Goal: Task Accomplishment & Management: Use online tool/utility

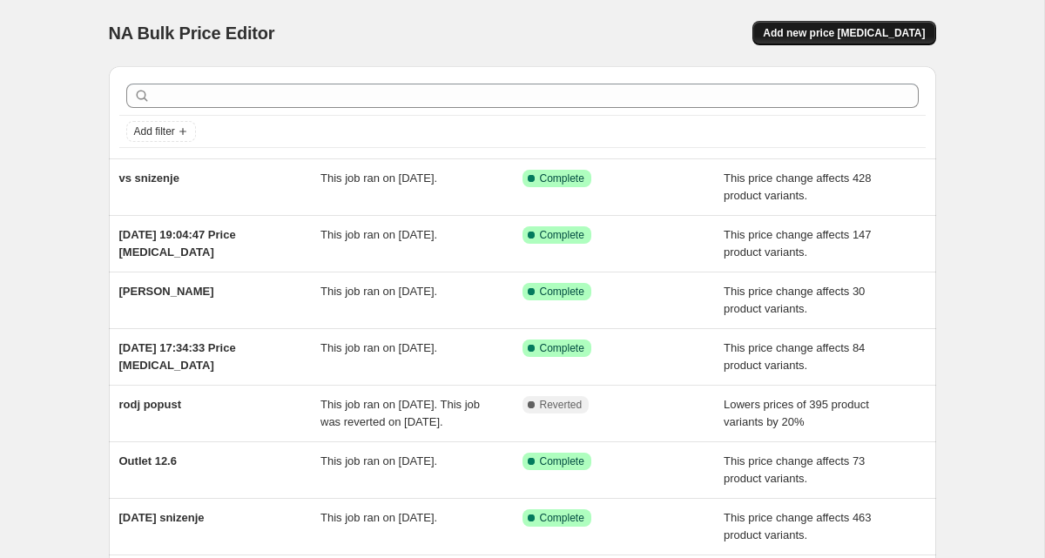
click at [843, 41] on button "Add new price [MEDICAL_DATA]" at bounding box center [843, 33] width 183 height 24
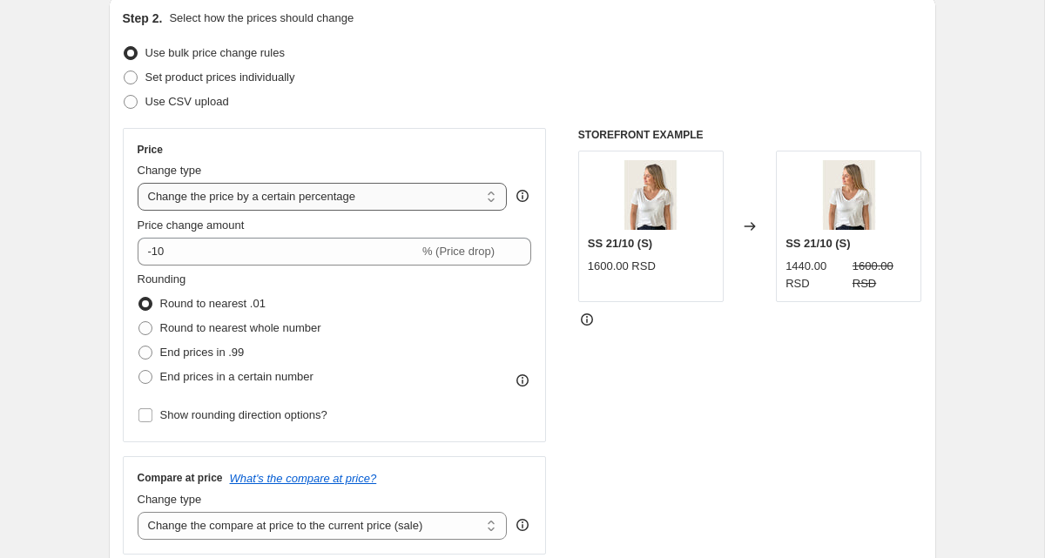
scroll to position [204, 0]
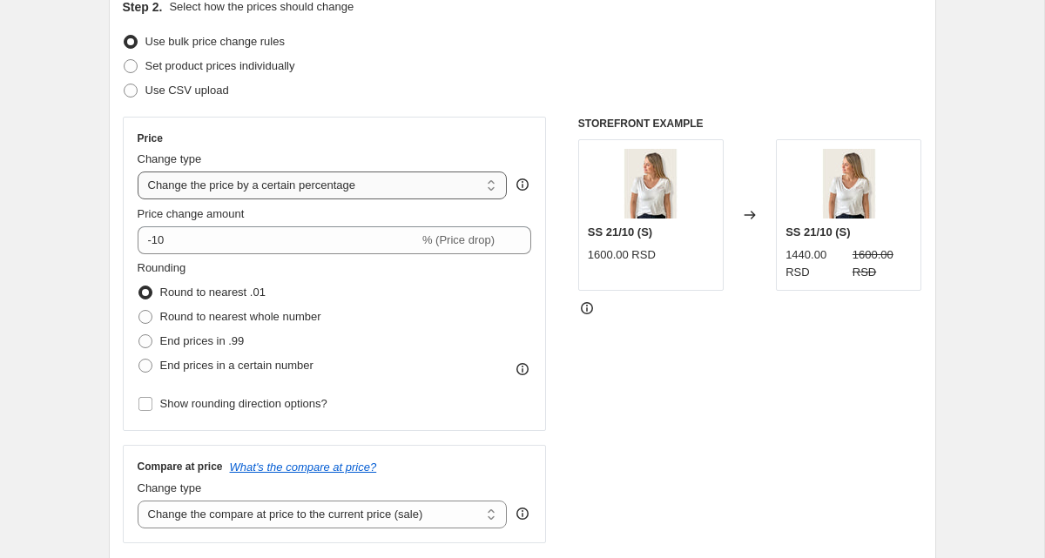
click at [267, 191] on select "Change the price to a certain amount Change the price by a certain amount Chang…" at bounding box center [323, 186] width 370 height 28
select select "ecap"
click at [138, 172] on select "Change the price to a certain amount Change the price by a certain amount Chang…" at bounding box center [323, 186] width 370 height 28
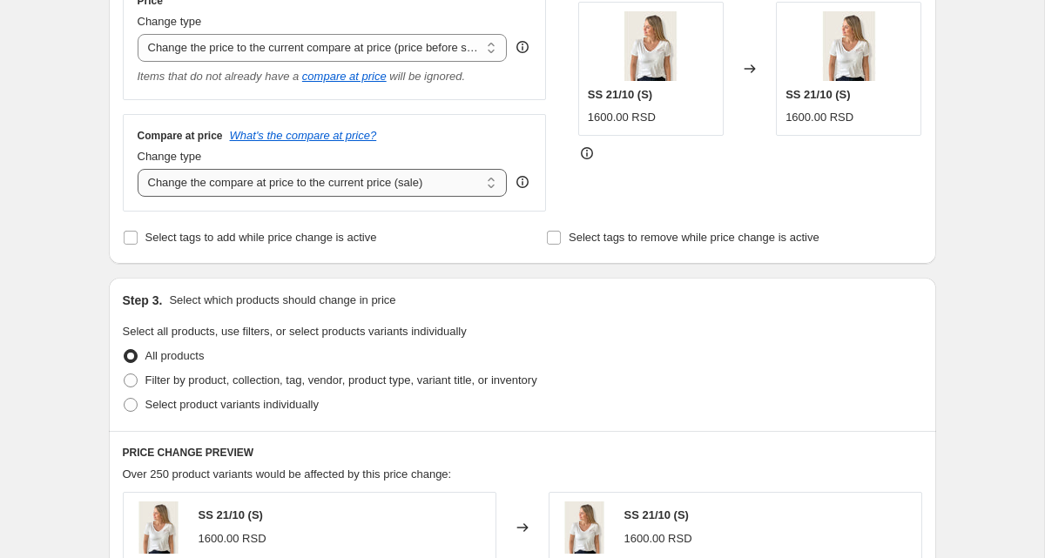
scroll to position [399, 0]
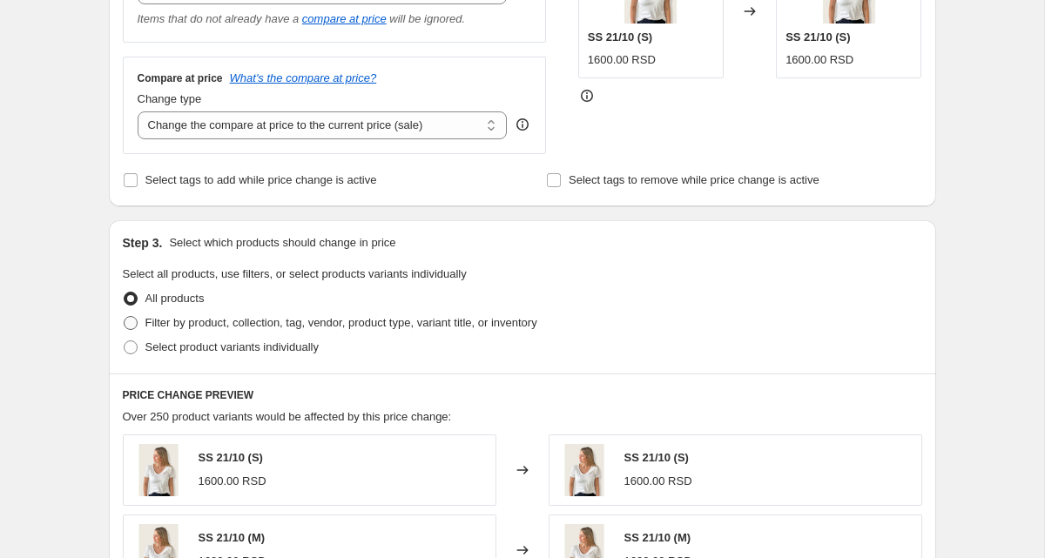
click at [287, 319] on span "Filter by product, collection, tag, vendor, product type, variant title, or inv…" at bounding box center [341, 322] width 392 height 13
click at [125, 317] on input "Filter by product, collection, tag, vendor, product type, variant title, or inv…" at bounding box center [124, 316] width 1 height 1
radio input "true"
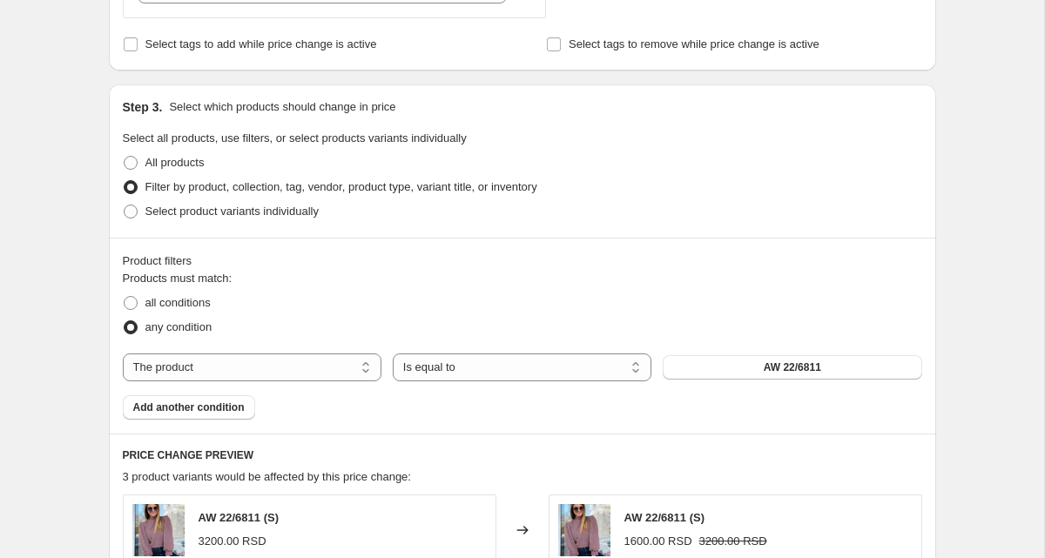
scroll to position [536, 0]
click at [226, 377] on select "The product The product's collection The product's tag The product's vendor The…" at bounding box center [252, 367] width 259 height 28
select select "collection"
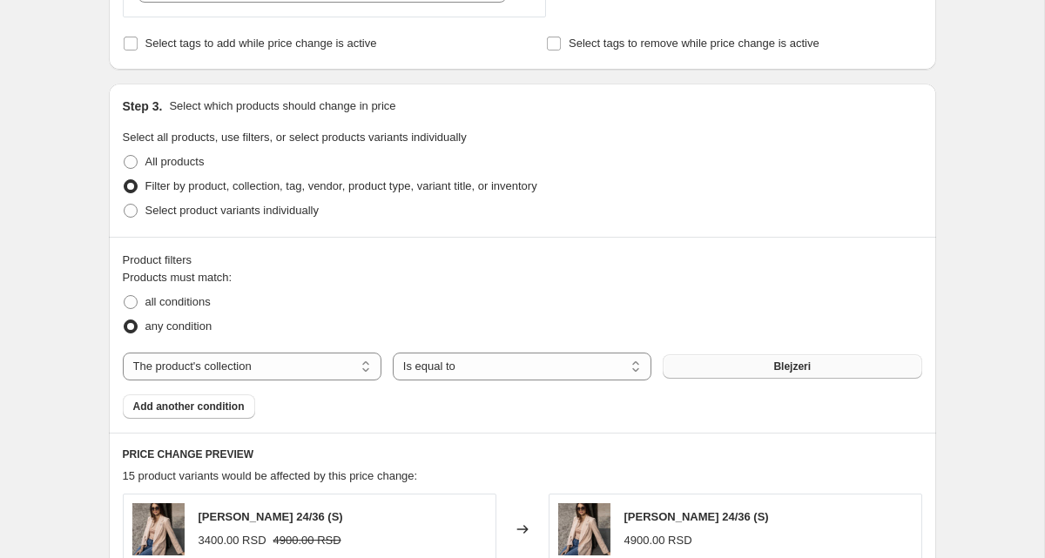
click at [823, 369] on button "Blejzeri" at bounding box center [792, 366] width 259 height 24
click at [133, 304] on span at bounding box center [131, 302] width 14 height 14
click at [125, 296] on input "all conditions" at bounding box center [124, 295] width 1 height 1
radio input "true"
click at [341, 368] on select "The product The product's collection The product's tag The product's vendor The…" at bounding box center [252, 367] width 259 height 28
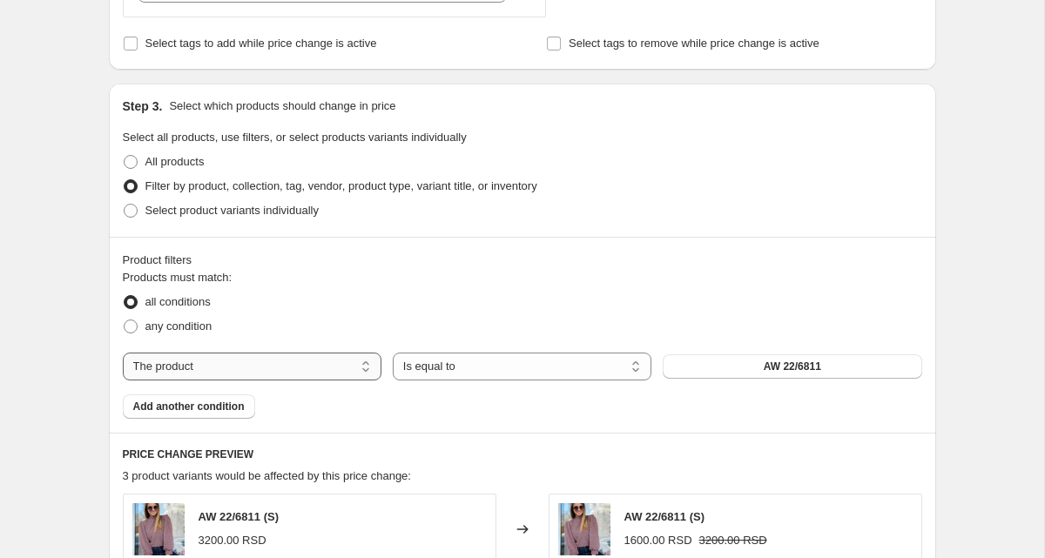
click at [227, 358] on select "The product The product's collection The product's tag The product's vendor The…" at bounding box center [252, 367] width 259 height 28
select select "tag"
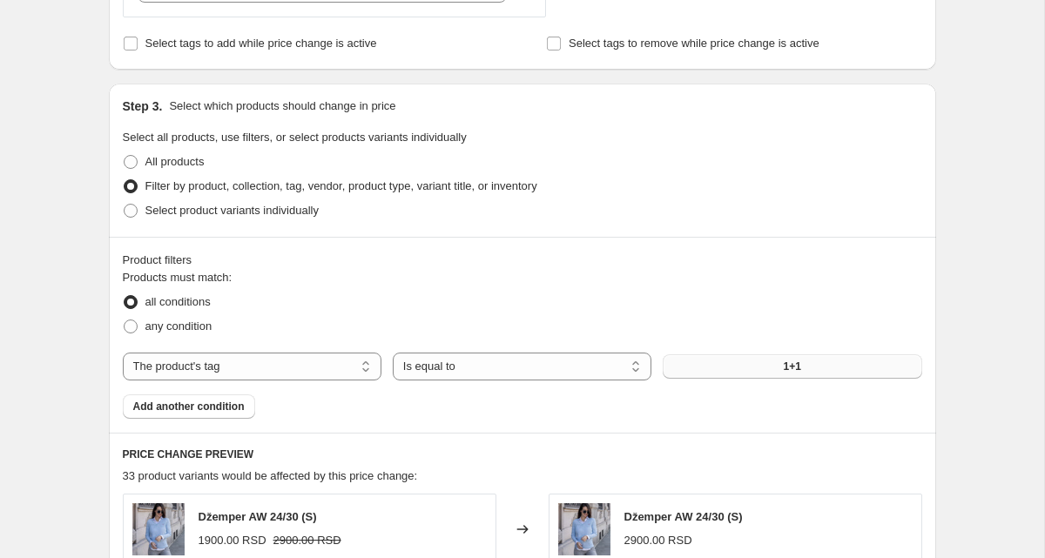
click at [734, 358] on button "1+1" at bounding box center [792, 366] width 259 height 24
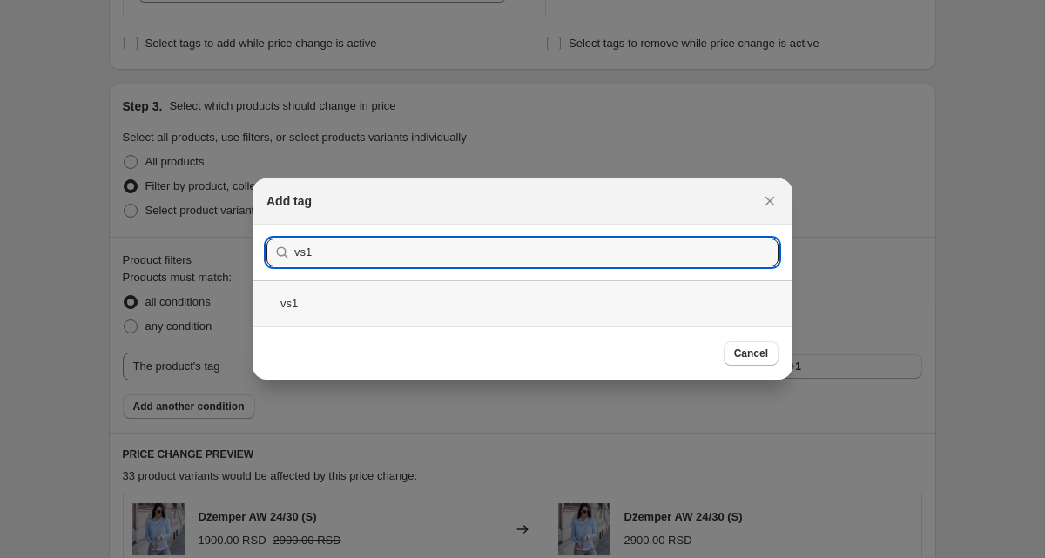
type input "vs1"
click at [431, 302] on div "vs1" at bounding box center [523, 303] width 540 height 46
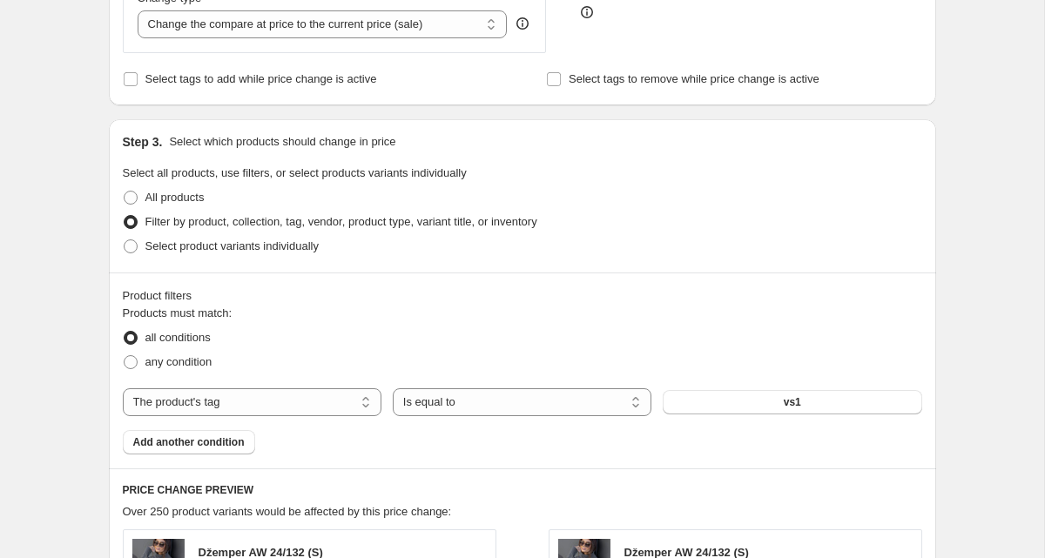
scroll to position [593, 0]
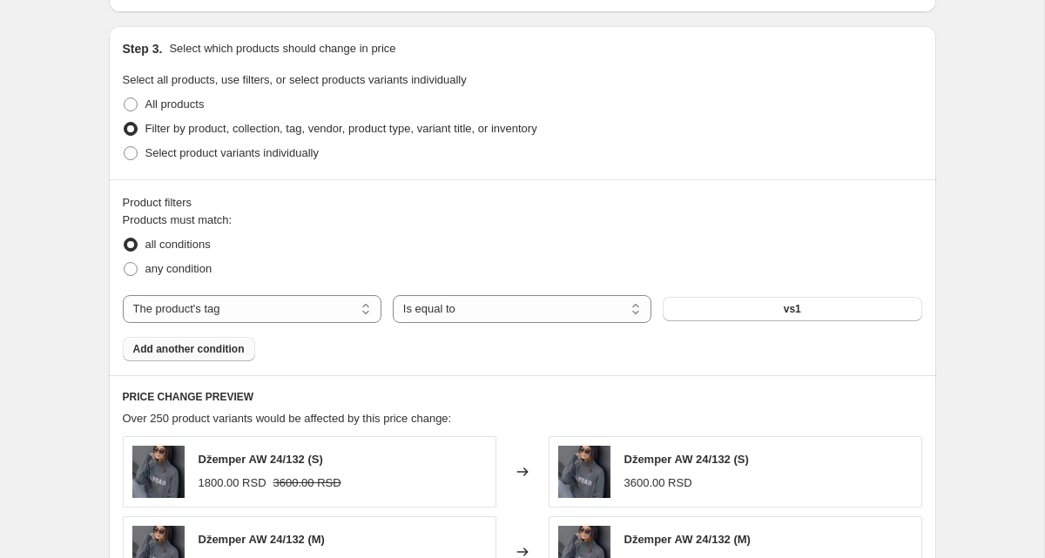
click at [235, 347] on span "Add another condition" at bounding box center [188, 349] width 111 height 14
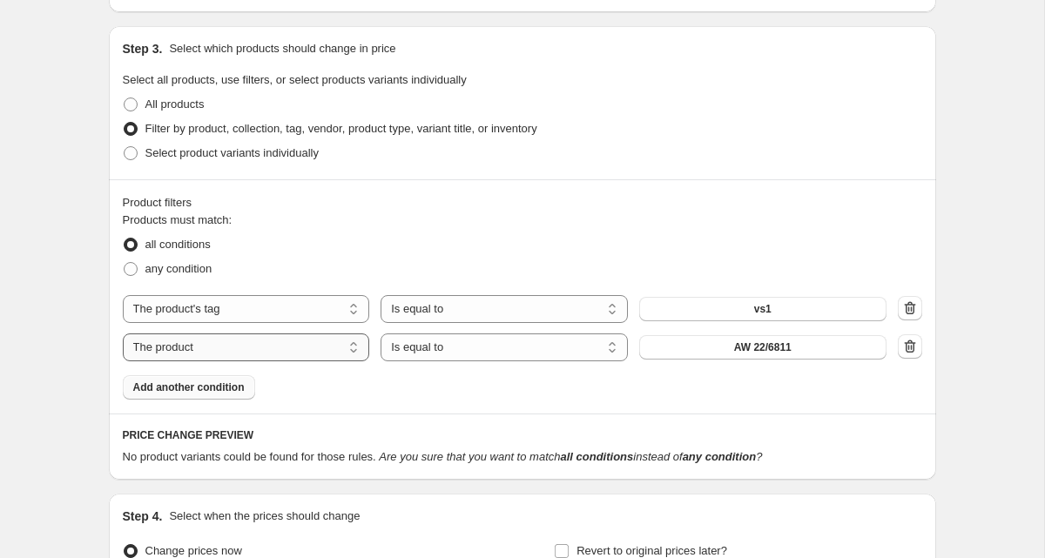
click at [346, 341] on select "The product The product's collection The product's tag The product's vendor The…" at bounding box center [246, 348] width 247 height 28
select select "tag"
click at [728, 356] on button "1+1" at bounding box center [762, 347] width 247 height 24
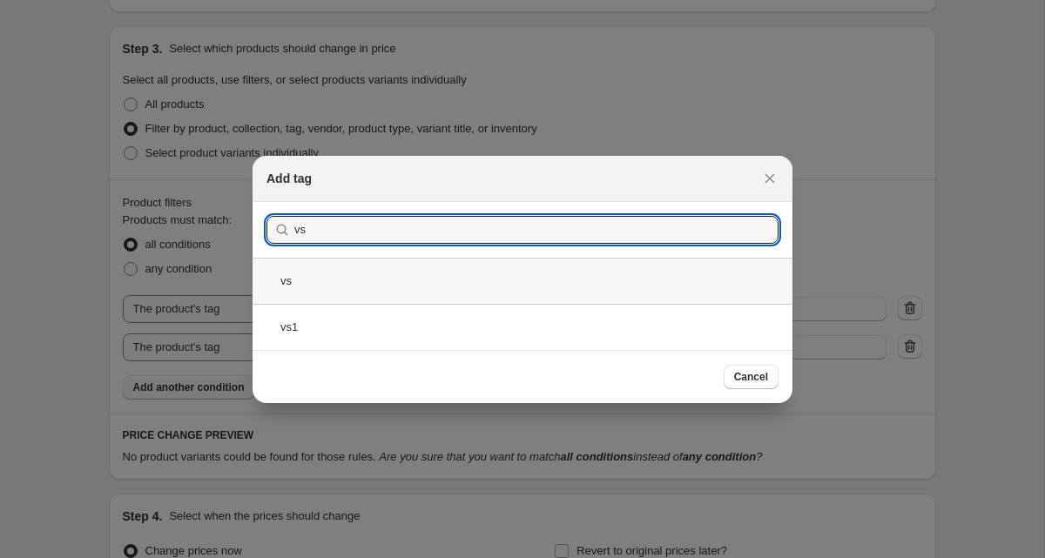
type input "vs"
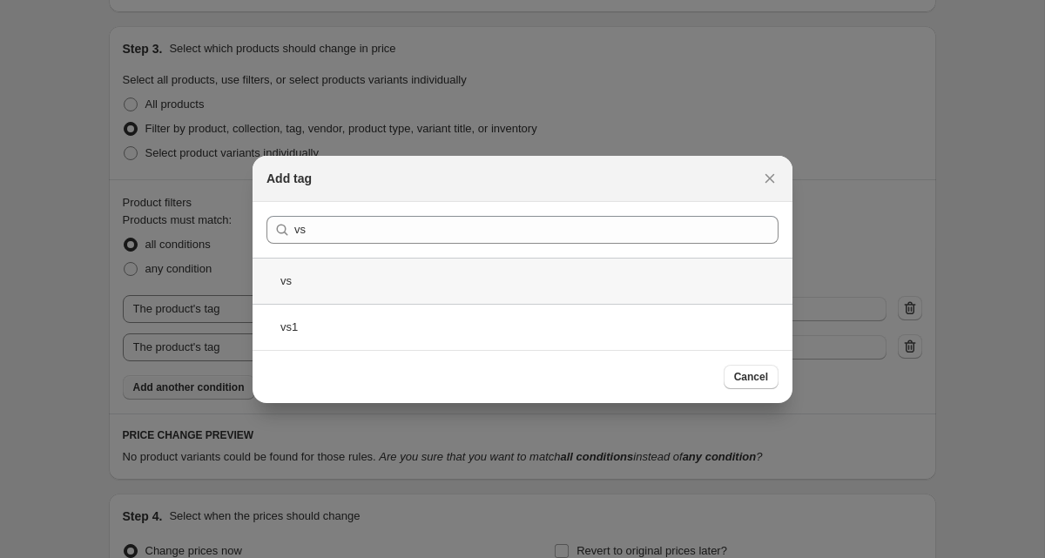
click at [560, 279] on div "vs" at bounding box center [523, 281] width 540 height 46
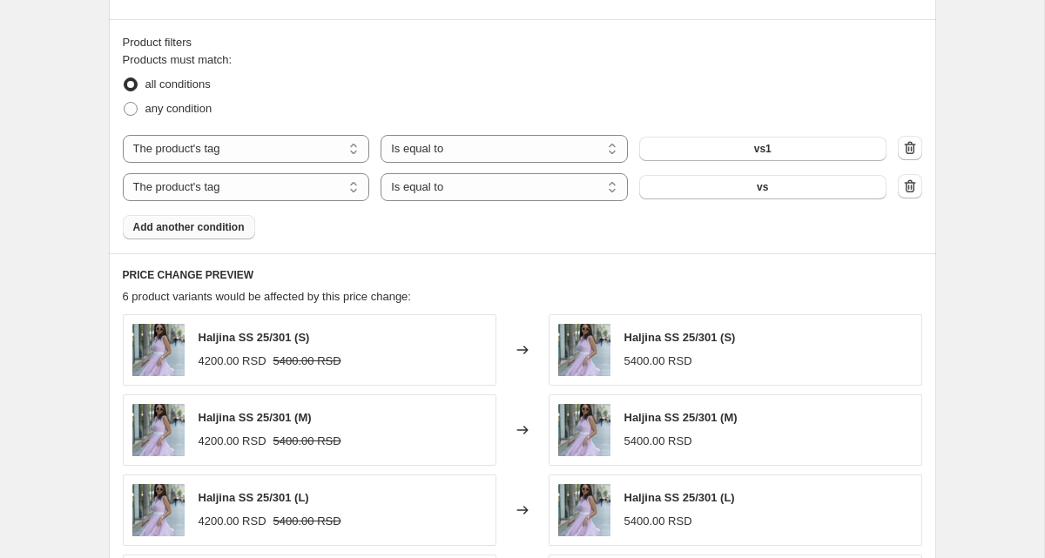
scroll to position [752, 0]
click at [150, 107] on span "any condition" at bounding box center [178, 109] width 67 height 13
click at [125, 104] on input "any condition" at bounding box center [124, 103] width 1 height 1
radio input "true"
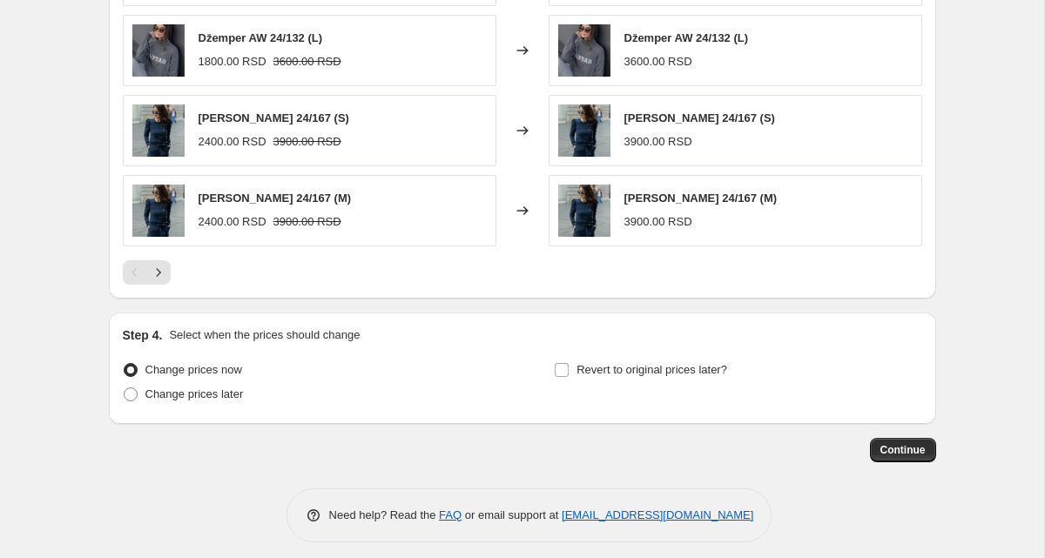
scroll to position [1221, 0]
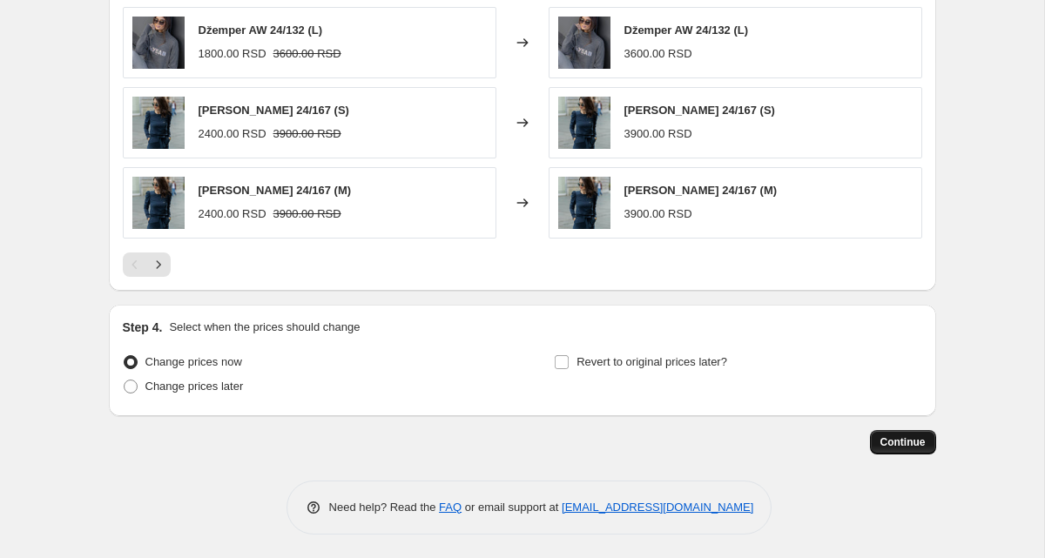
click at [892, 440] on span "Continue" at bounding box center [902, 442] width 45 height 14
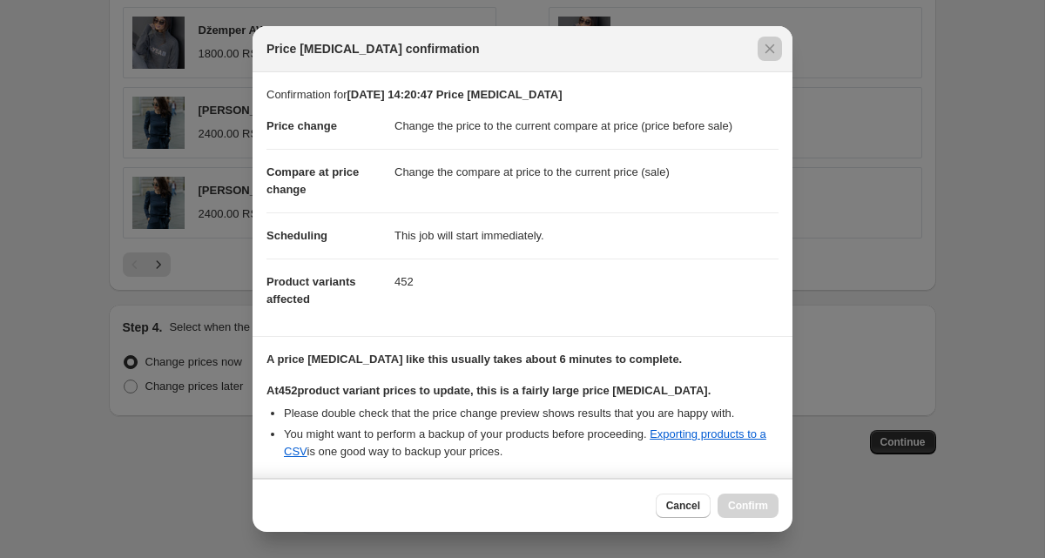
drag, startPoint x: 731, startPoint y: 548, endPoint x: 731, endPoint y: 530, distance: 17.4
click at [731, 539] on div at bounding box center [522, 279] width 1045 height 558
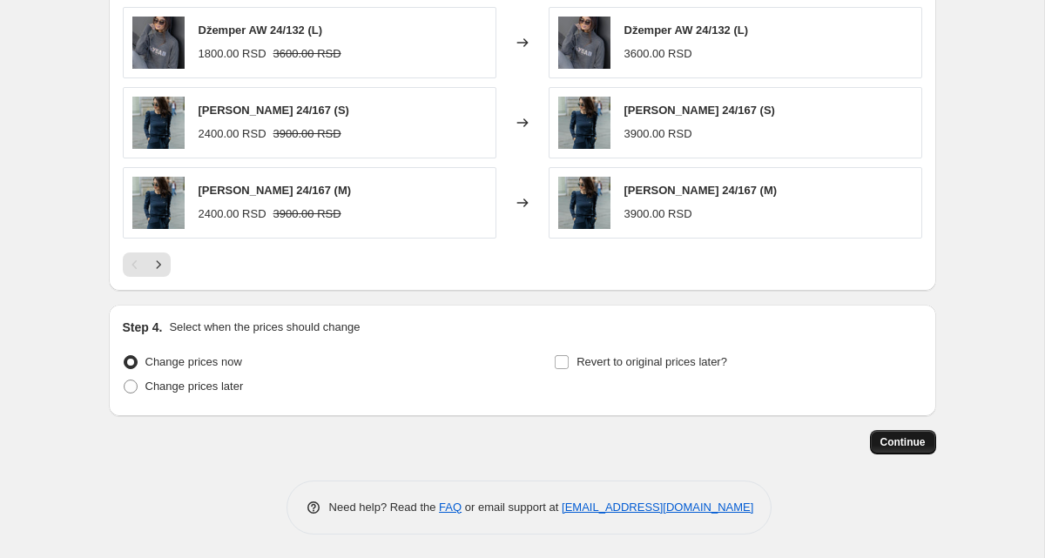
click at [899, 435] on button "Continue" at bounding box center [903, 442] width 66 height 24
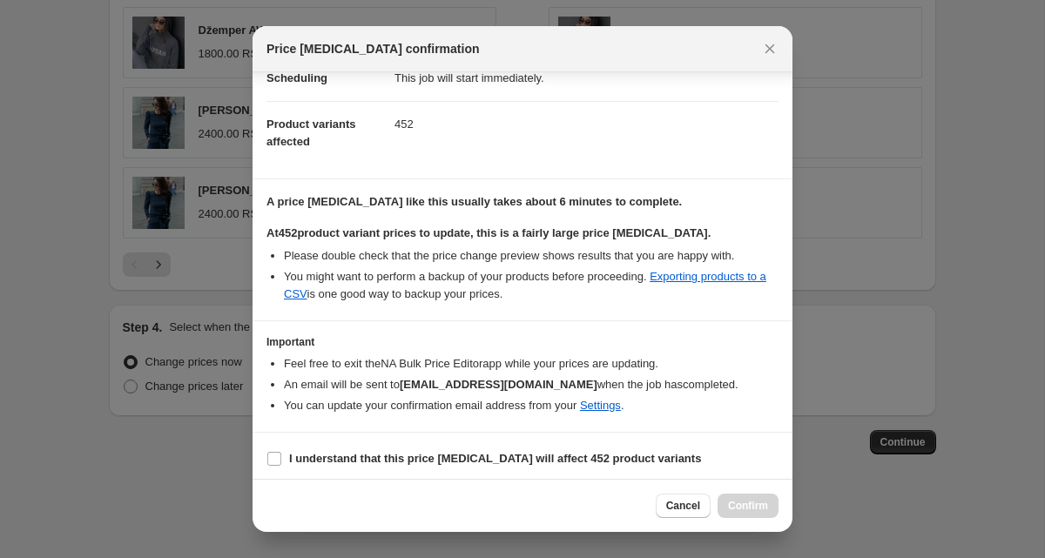
scroll to position [164, 0]
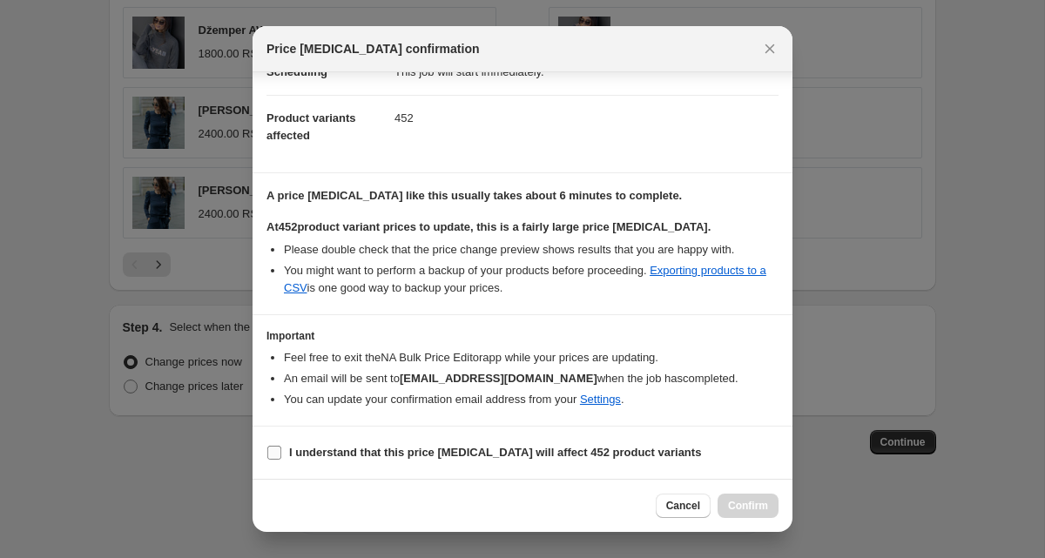
click at [320, 459] on b "I understand that this price [MEDICAL_DATA] will affect 452 product variants" at bounding box center [495, 452] width 412 height 13
click at [281, 459] on input "I understand that this price [MEDICAL_DATA] will affect 452 product variants" at bounding box center [274, 453] width 14 height 14
checkbox input "true"
click at [756, 514] on button "Confirm" at bounding box center [748, 506] width 61 height 24
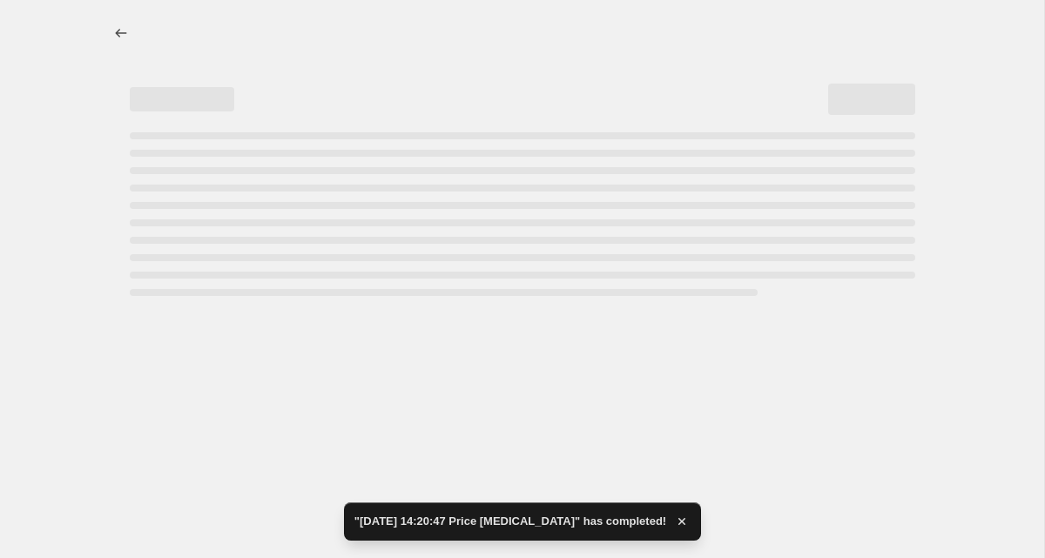
select select "ecap"
select select "tag"
